Goal: Task Accomplishment & Management: Use online tool/utility

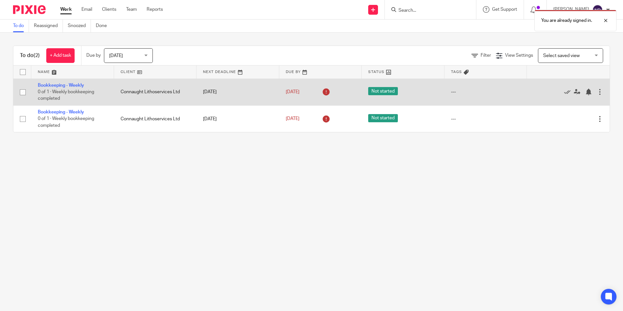
click at [21, 92] on input "checkbox" at bounding box center [23, 92] width 12 height 12
checkbox input "true"
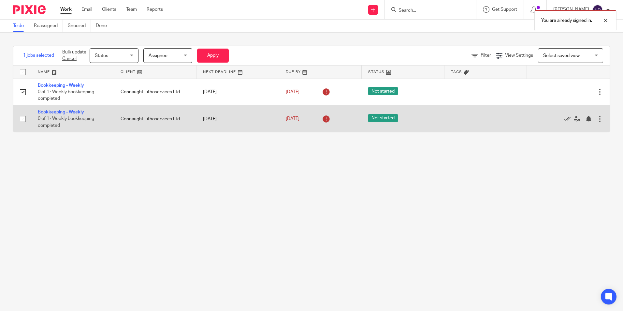
click at [22, 122] on input "checkbox" at bounding box center [23, 119] width 12 height 12
checkbox input "true"
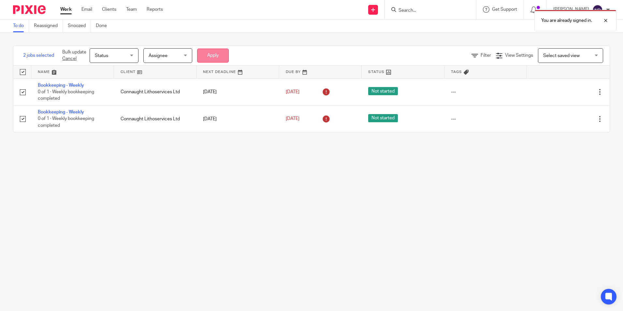
click at [210, 62] on button "Apply" at bounding box center [213, 56] width 32 height 14
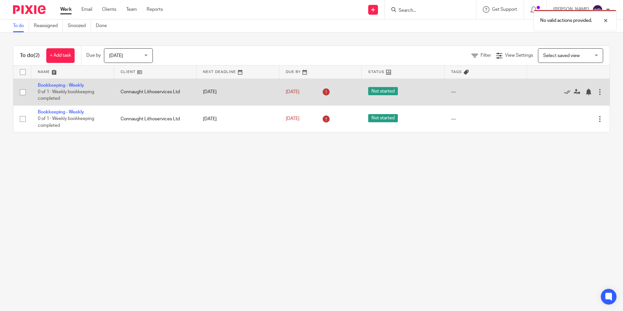
click at [24, 92] on input "checkbox" at bounding box center [23, 92] width 12 height 12
checkbox input "true"
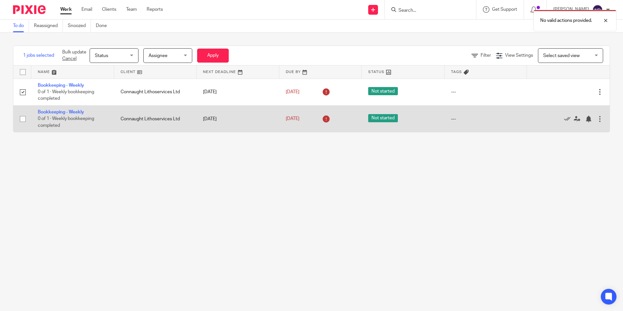
click at [24, 118] on input "checkbox" at bounding box center [23, 119] width 12 height 12
checkbox input "true"
click at [22, 118] on input "checkbox" at bounding box center [23, 119] width 12 height 12
checkbox input "false"
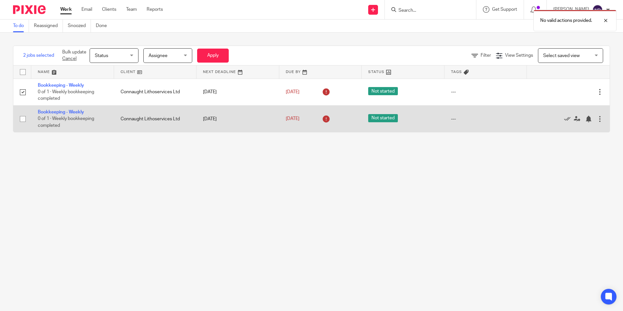
checkbox input "false"
click at [19, 118] on input "checkbox" at bounding box center [23, 119] width 12 height 12
checkbox input "true"
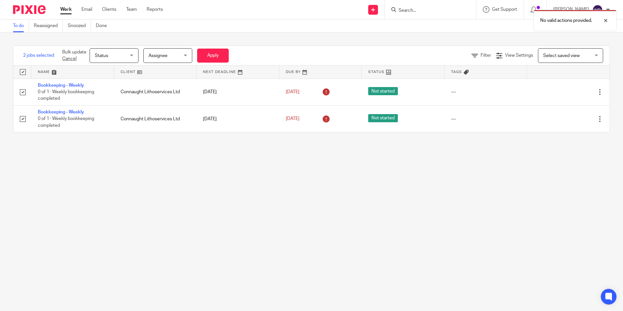
click at [563, 56] on span "Select saved view" at bounding box center [561, 55] width 36 height 5
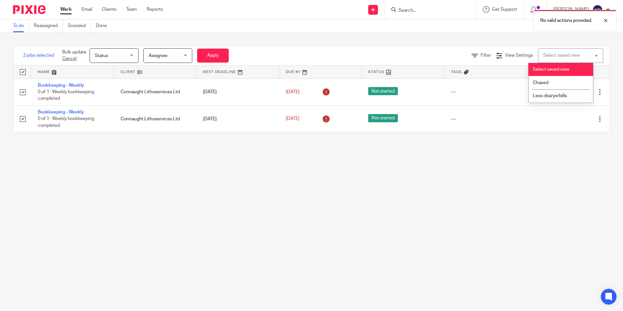
click at [563, 56] on div "Select saved view" at bounding box center [561, 55] width 36 height 5
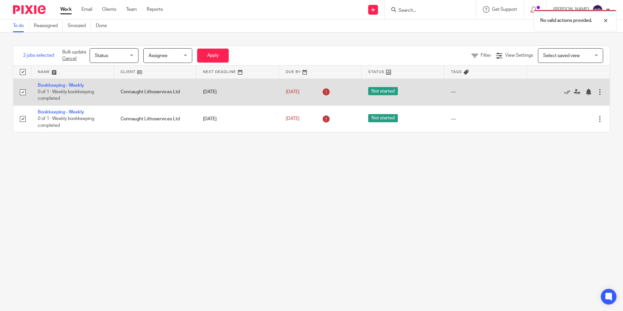
click at [362, 92] on td "Not started" at bounding box center [403, 92] width 83 height 27
click at [252, 93] on td "[DATE]" at bounding box center [237, 92] width 83 height 27
click at [22, 94] on input "checkbox" at bounding box center [23, 92] width 12 height 12
checkbox input "false"
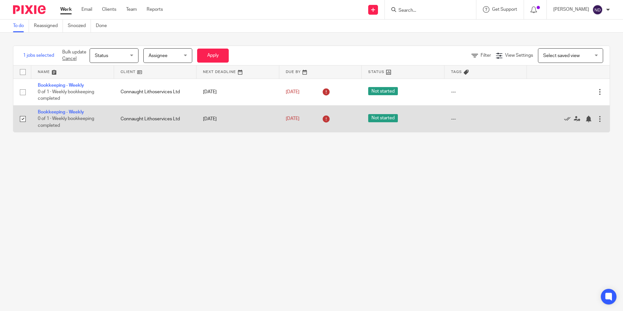
click at [22, 119] on input "checkbox" at bounding box center [23, 119] width 12 height 12
checkbox input "false"
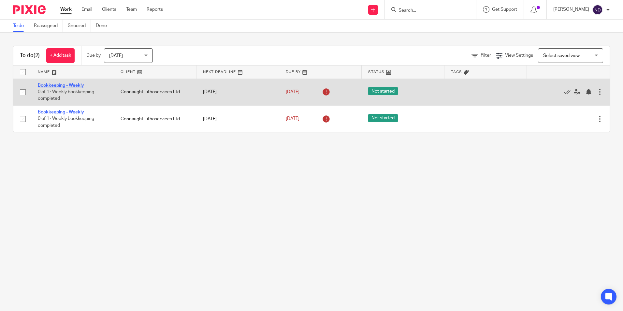
click at [79, 86] on link "Bookkeeping - Weekly" at bounding box center [61, 85] width 46 height 5
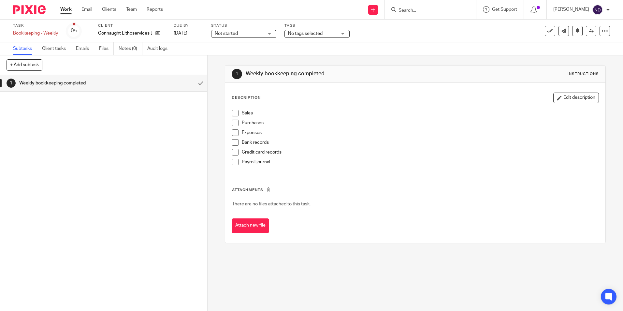
click at [251, 143] on p "Bank records" at bounding box center [420, 142] width 356 height 7
click at [234, 144] on span at bounding box center [235, 142] width 7 height 7
click at [607, 19] on div at bounding box center [601, 21] width 18 height 8
click at [33, 7] on img at bounding box center [29, 9] width 33 height 9
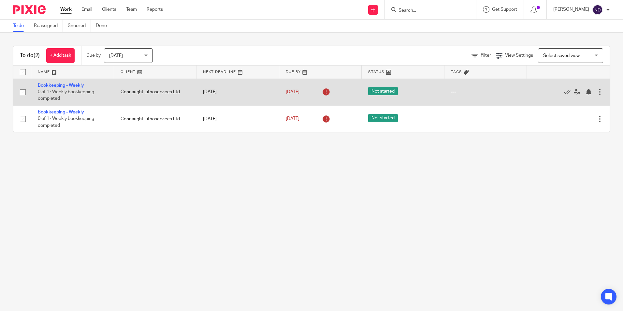
click at [374, 93] on span "Not started" at bounding box center [383, 91] width 30 height 8
click at [242, 97] on td "[DATE]" at bounding box center [237, 92] width 83 height 27
click at [69, 85] on link "Bookkeeping - Weekly" at bounding box center [61, 85] width 46 height 5
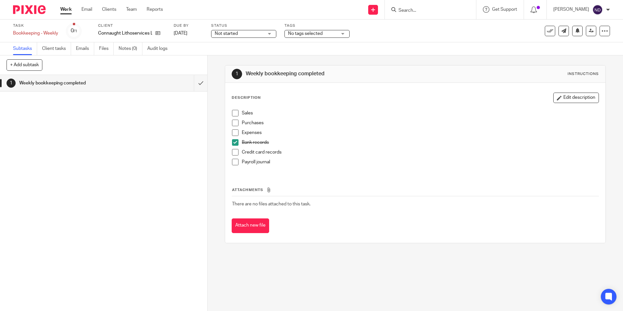
click at [18, 10] on img at bounding box center [29, 9] width 33 height 9
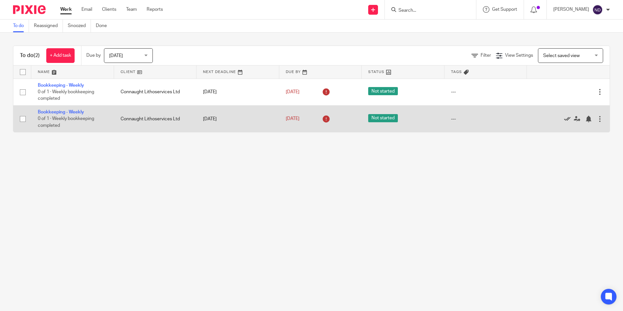
click at [564, 118] on icon at bounding box center [567, 119] width 7 height 7
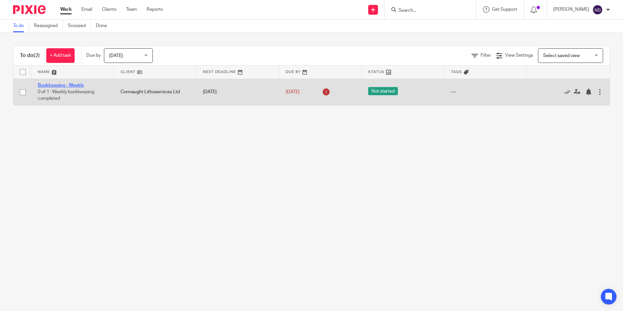
click at [65, 83] on link "Bookkeeping - Weekly" at bounding box center [61, 85] width 46 height 5
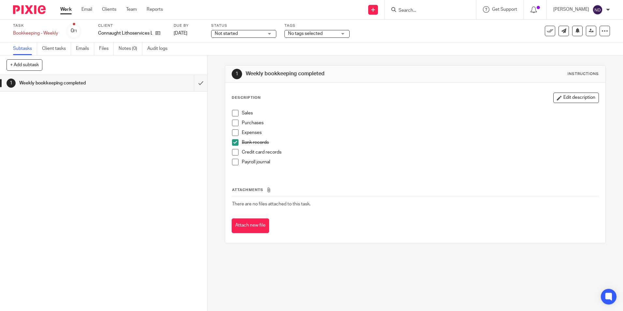
click at [233, 143] on span at bounding box center [235, 142] width 7 height 7
click at [235, 143] on span at bounding box center [235, 142] width 7 height 7
click at [32, 14] on div at bounding box center [27, 9] width 54 height 19
click at [33, 9] on img at bounding box center [29, 9] width 33 height 9
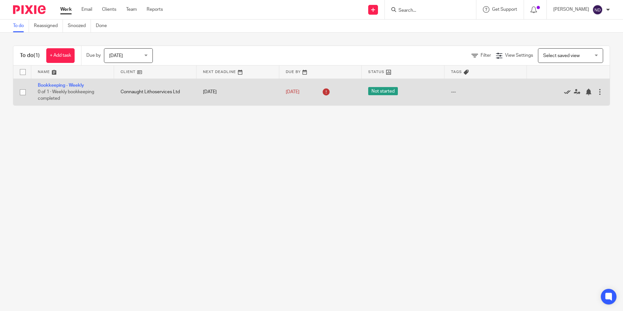
click at [564, 91] on icon at bounding box center [567, 92] width 7 height 7
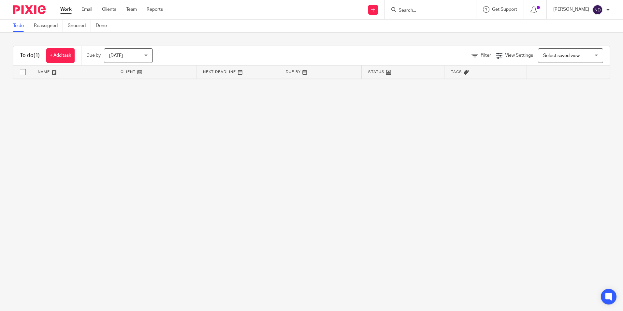
click at [522, 153] on main "To do Reassigned Snoozed Done To do (1) + Add task Due by [DATE] [DATE] [DATE] …" at bounding box center [311, 155] width 623 height 311
click at [151, 190] on main "To do Reassigned Snoozed Done To do (1) + Add task Due by [DATE] [DATE] [DATE] …" at bounding box center [311, 155] width 623 height 311
